Goal: Check status: Check status

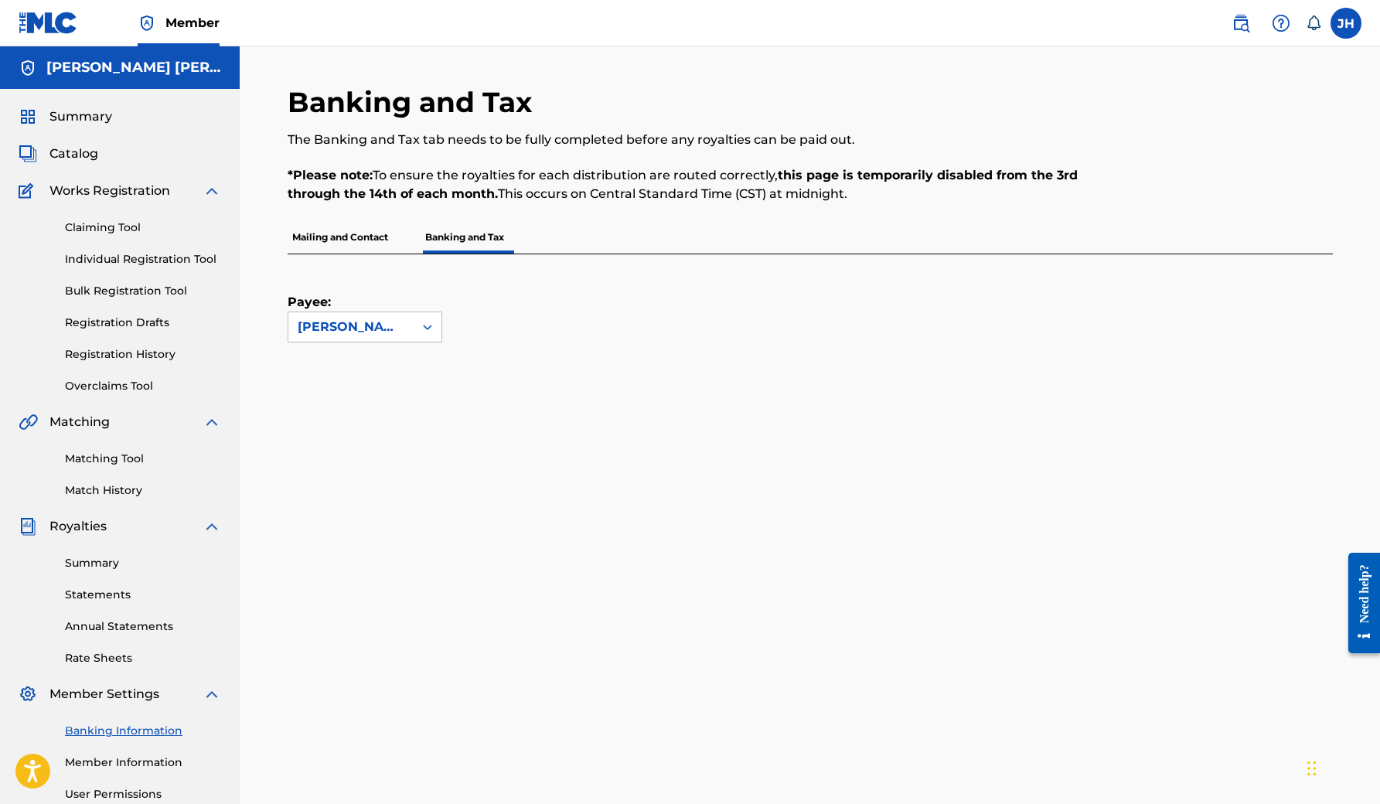
click at [102, 124] on span "Summary" at bounding box center [80, 116] width 63 height 19
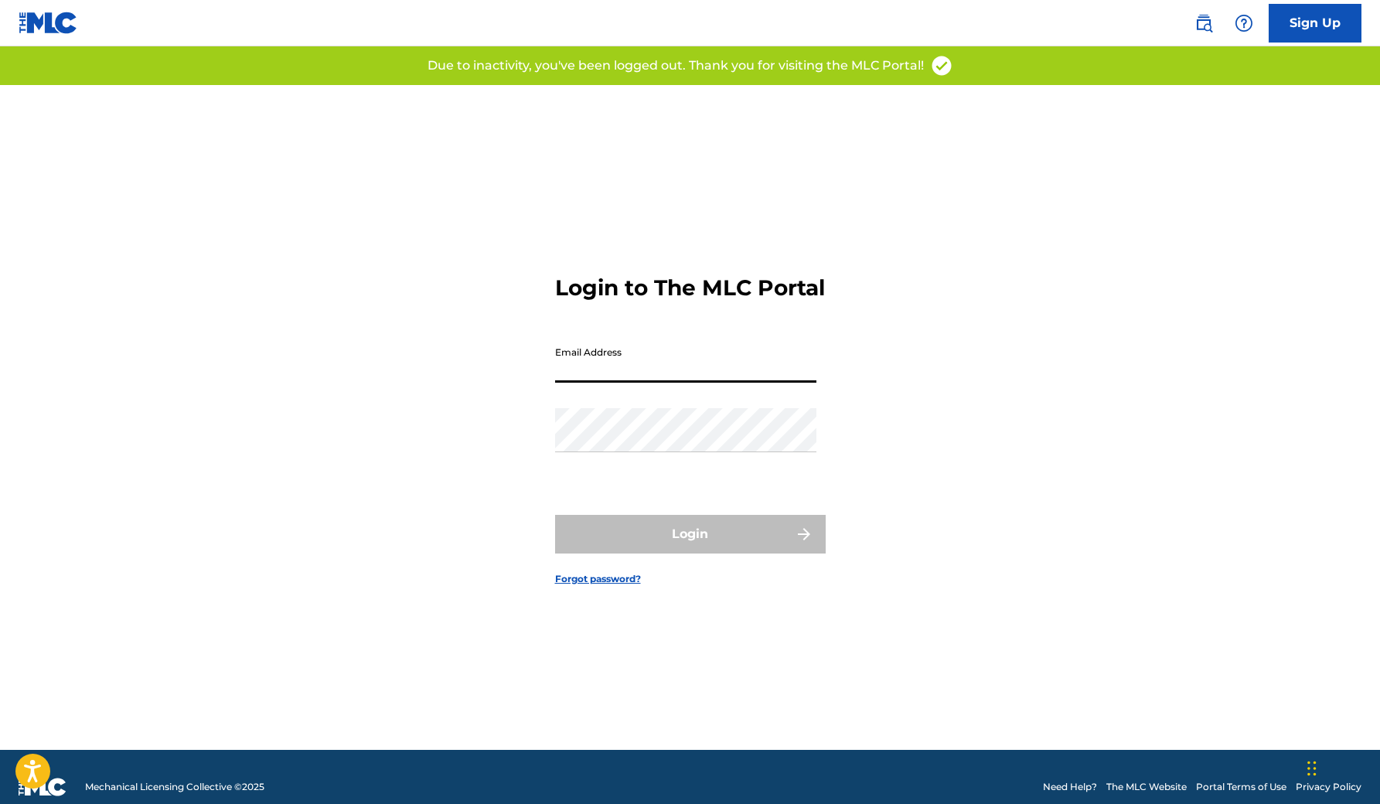
type input "[EMAIL_ADDRESS][DOMAIN_NAME]"
click at [689, 546] on button "Login" at bounding box center [690, 534] width 271 height 39
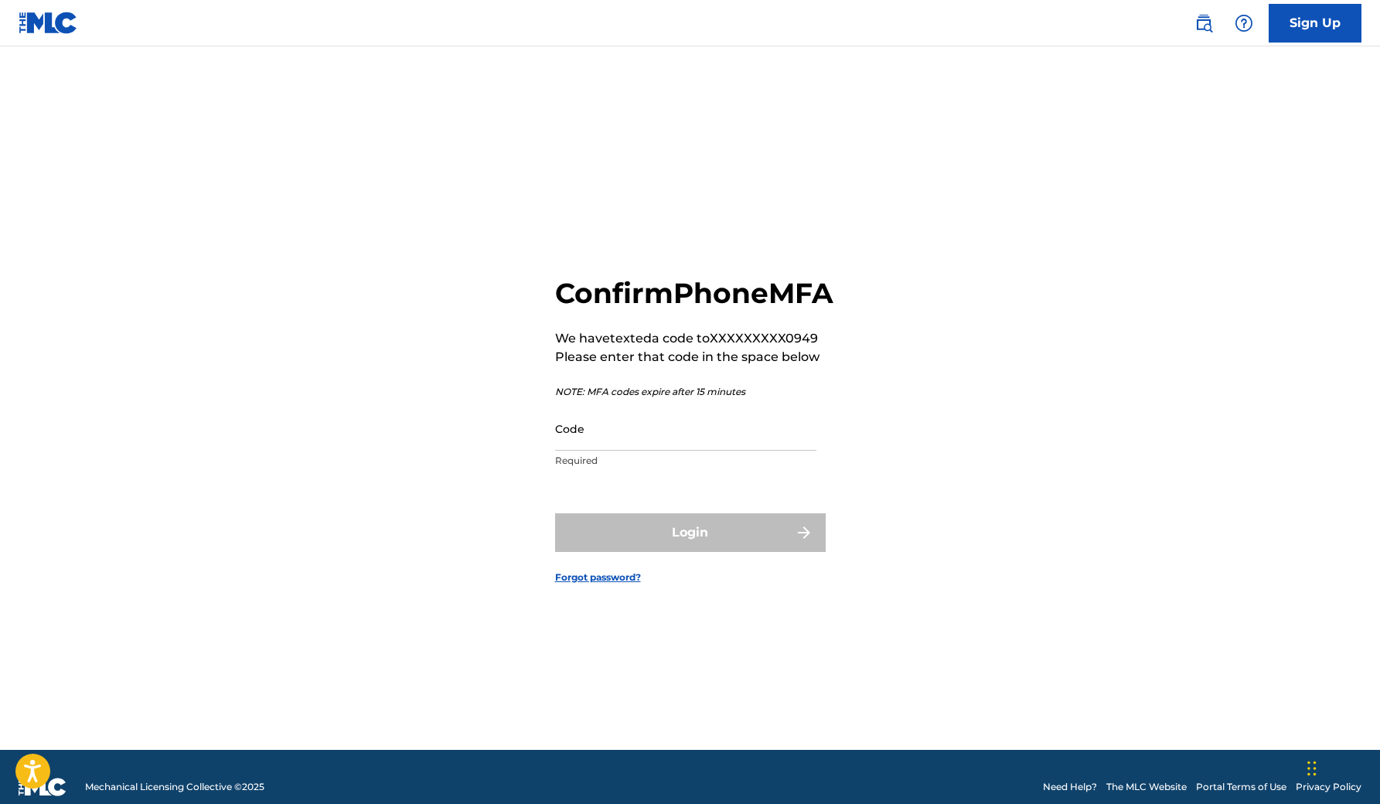
click at [672, 451] on input "Code" at bounding box center [685, 429] width 261 height 44
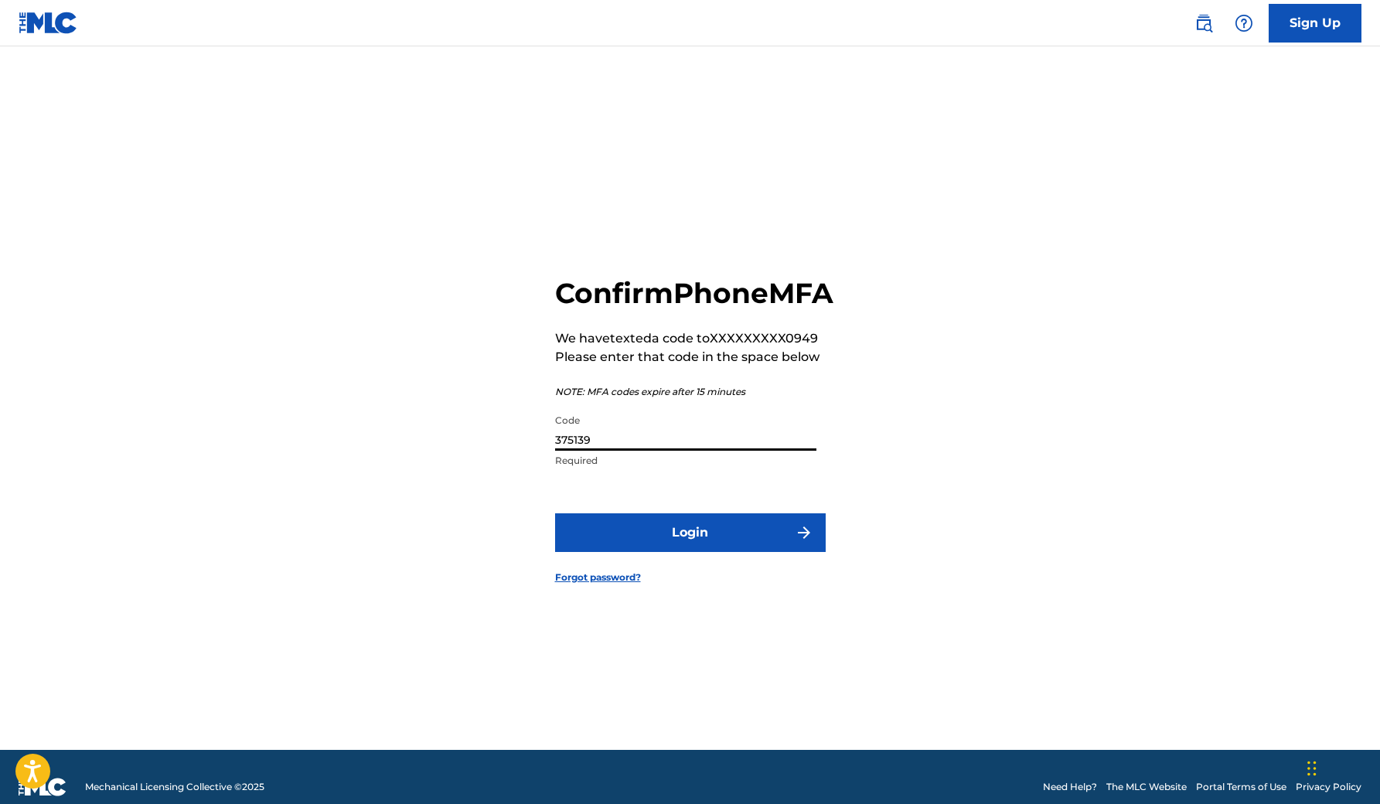
type input "375139"
click at [716, 549] on button "Login" at bounding box center [690, 532] width 271 height 39
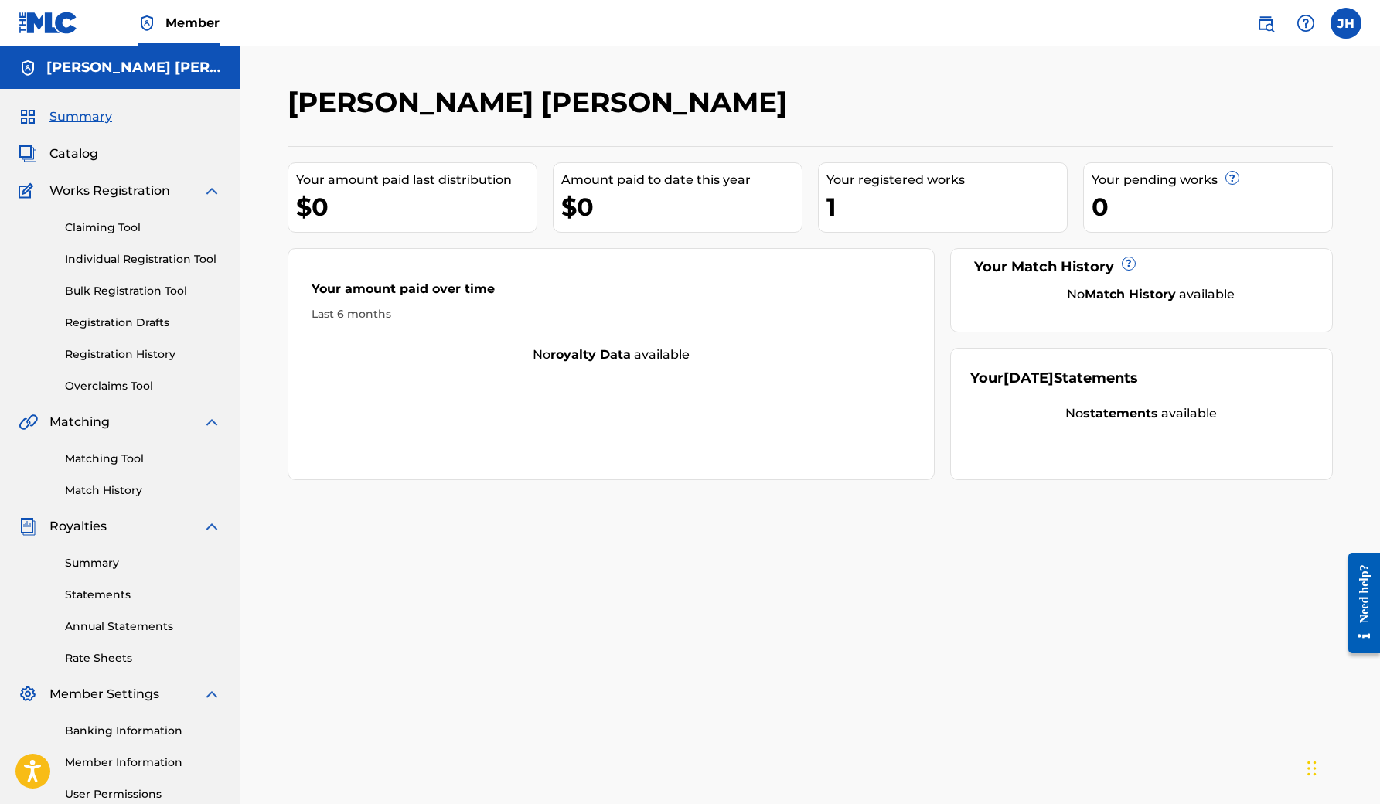
click at [111, 559] on link "Summary" at bounding box center [143, 563] width 156 height 16
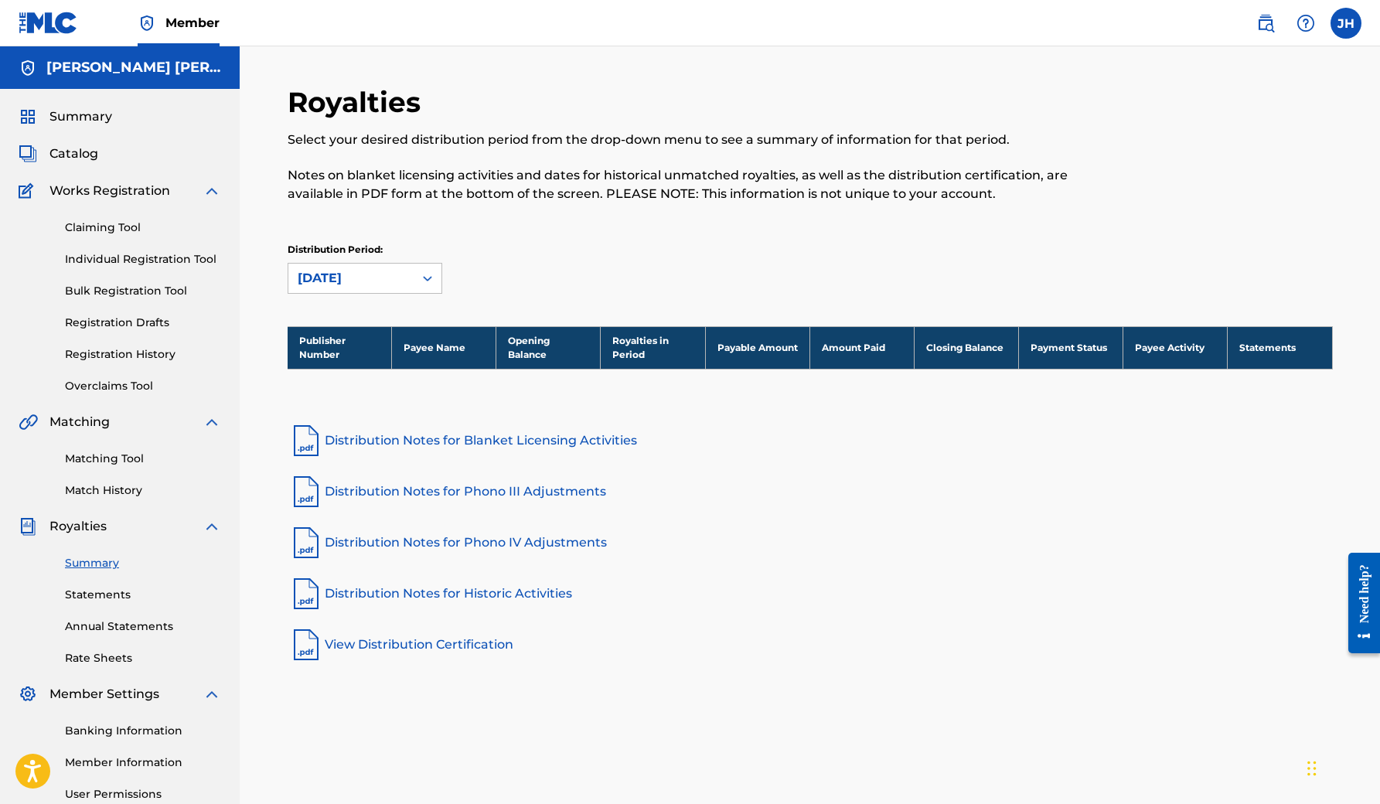
click at [131, 591] on link "Statements" at bounding box center [143, 595] width 156 height 16
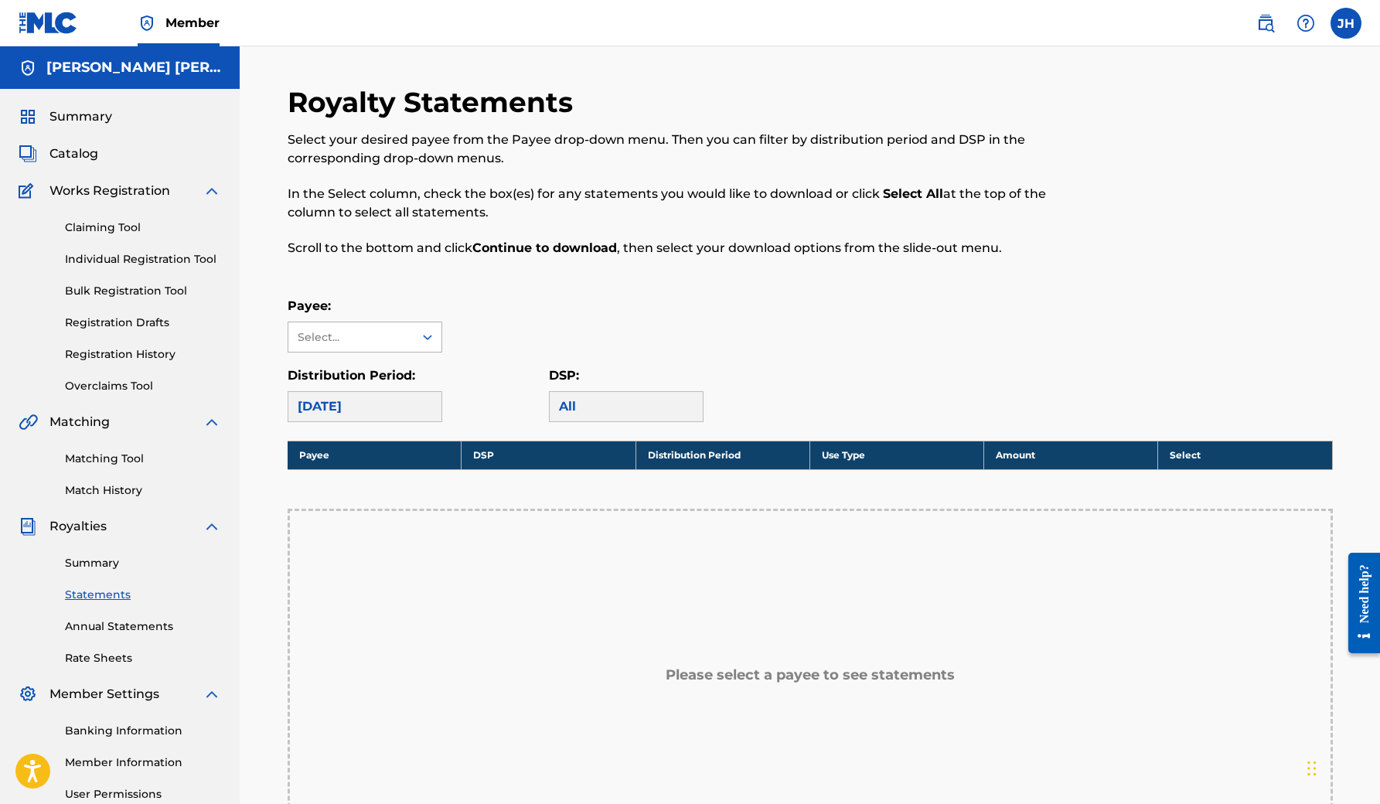
click at [427, 328] on div at bounding box center [427, 337] width 28 height 28
click at [482, 447] on th "DSP" at bounding box center [548, 455] width 174 height 29
click at [413, 420] on div "August 2025" at bounding box center [365, 406] width 155 height 31
click at [413, 410] on div "August 2025" at bounding box center [365, 406] width 155 height 31
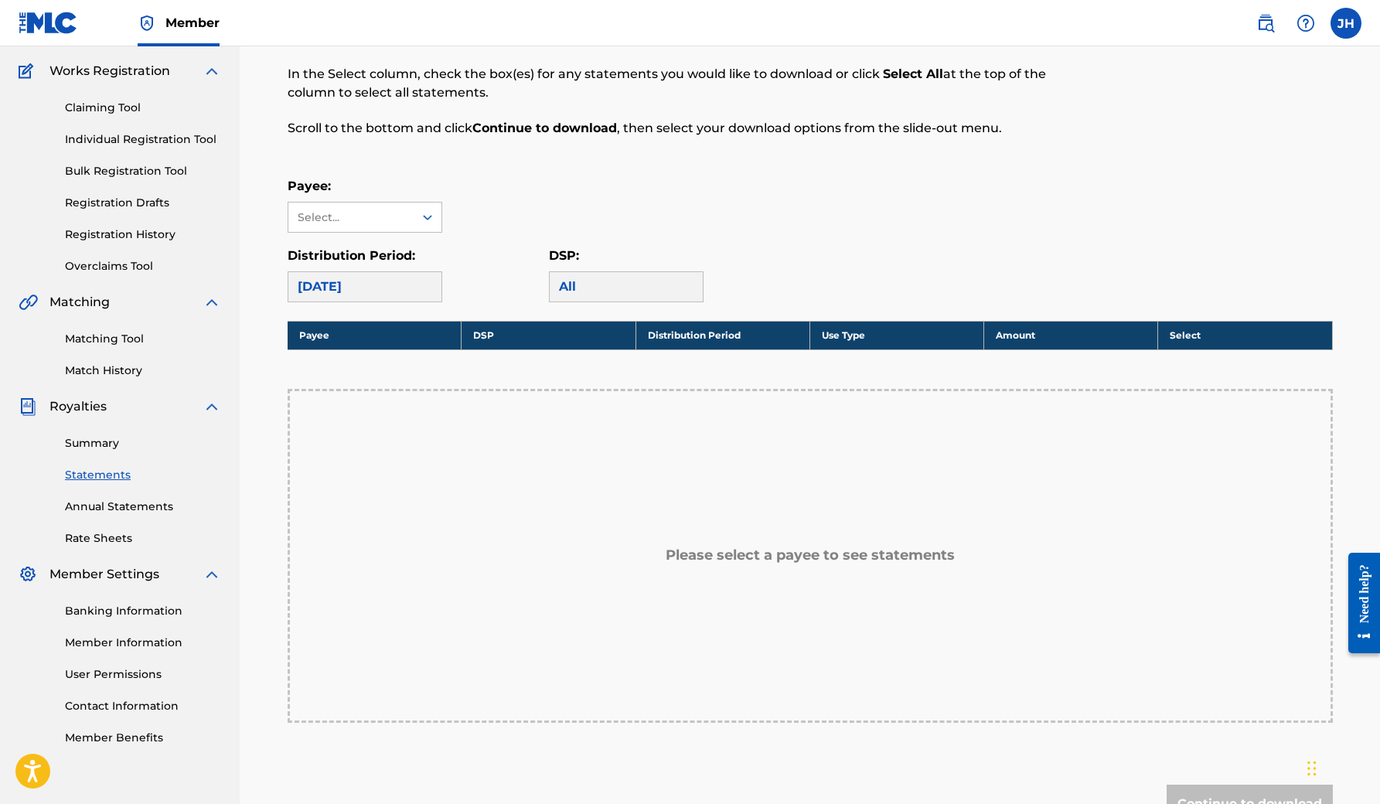
scroll to position [97, 0]
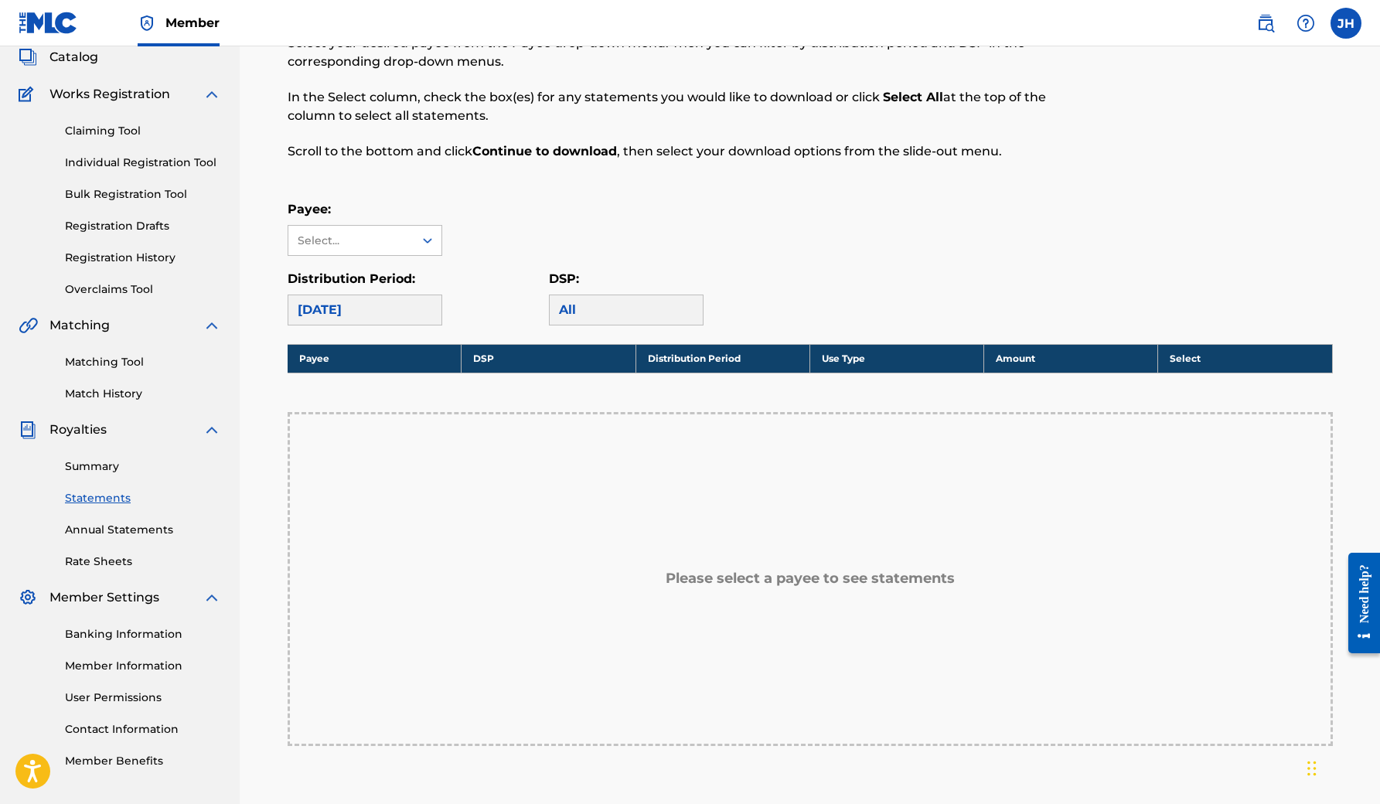
click at [173, 524] on link "Annual Statements" at bounding box center [143, 530] width 156 height 16
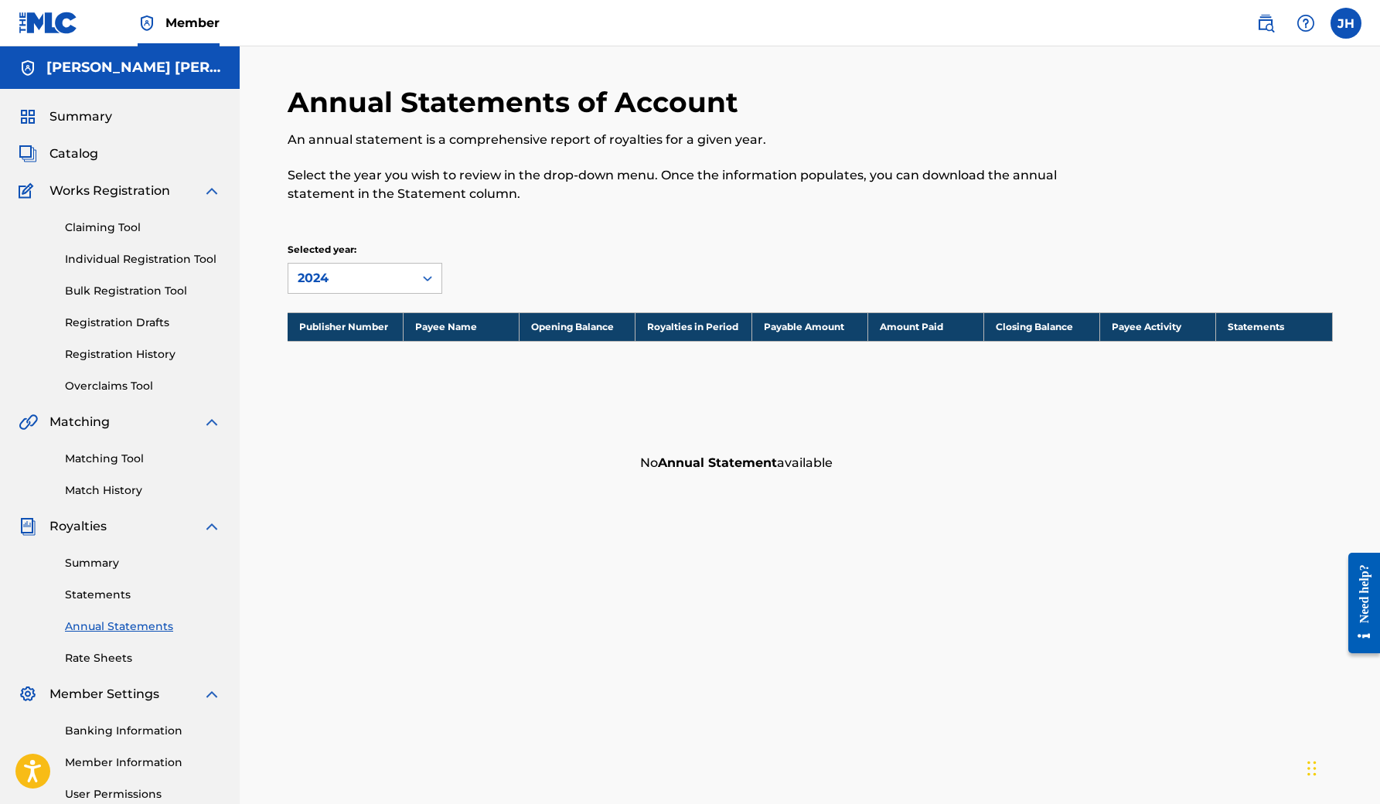
click at [120, 730] on link "Banking Information" at bounding box center [143, 731] width 156 height 16
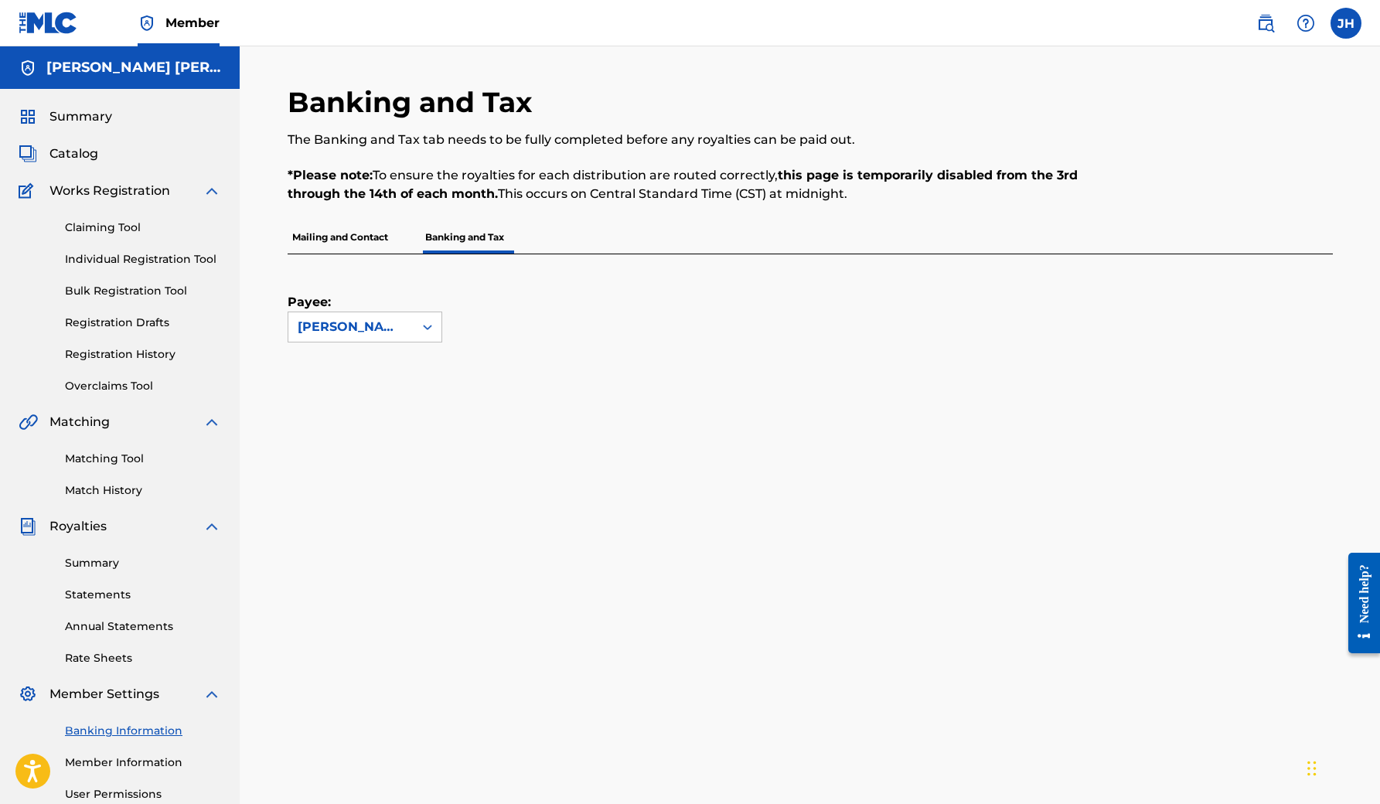
click at [124, 124] on div "Summary" at bounding box center [120, 116] width 202 height 19
click at [111, 115] on div "Summary" at bounding box center [120, 116] width 202 height 19
click at [91, 115] on span "Summary" at bounding box center [80, 116] width 63 height 19
